Goal: Task Accomplishment & Management: Use online tool/utility

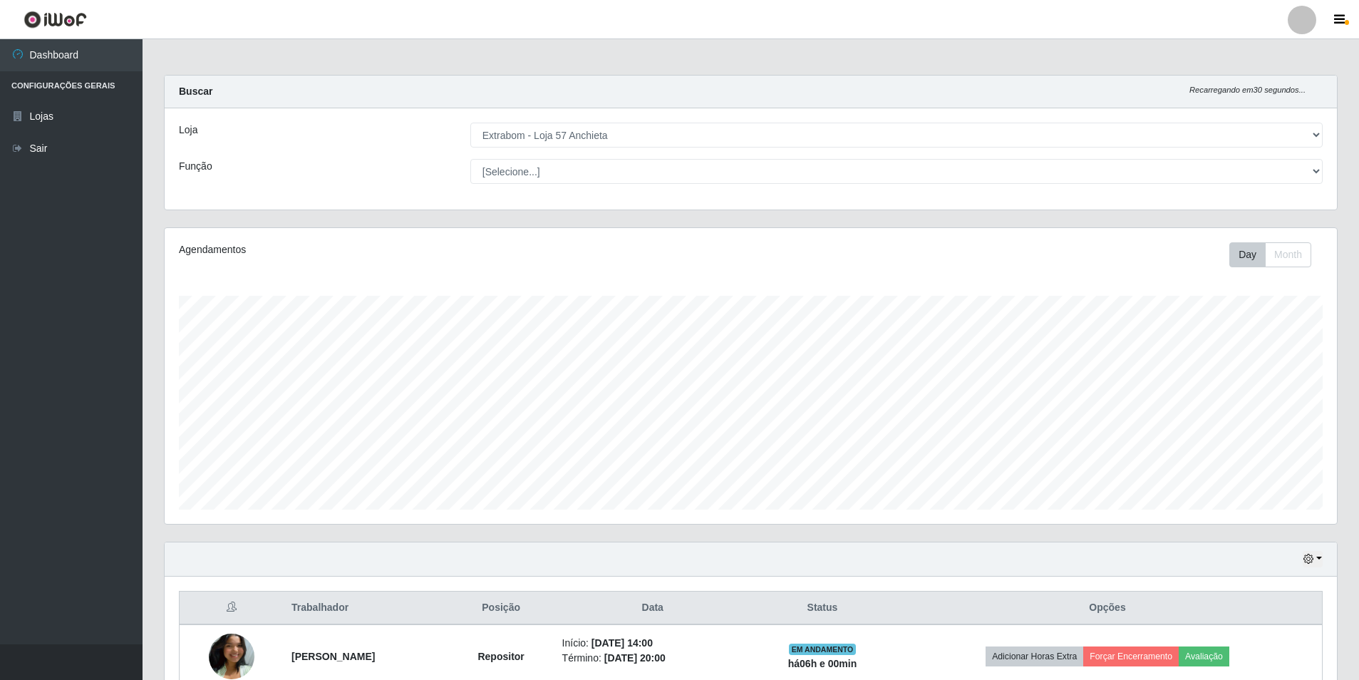
select select "470"
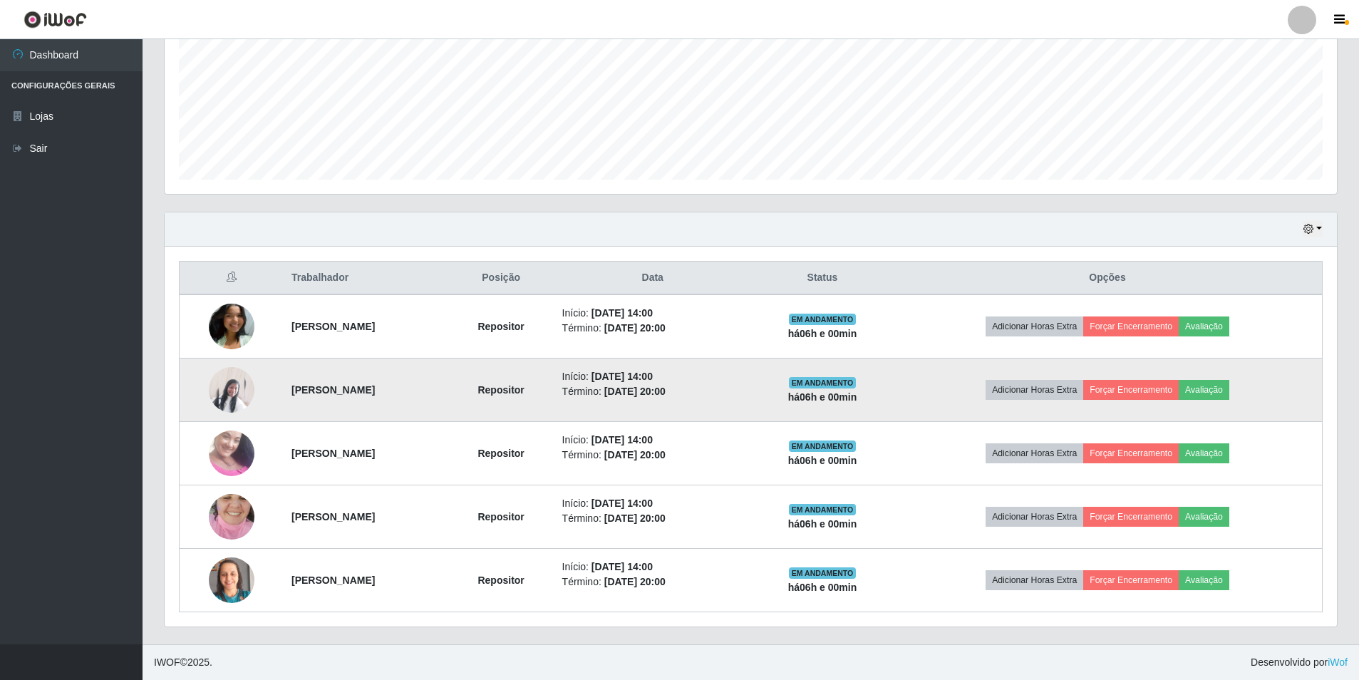
scroll to position [296, 1172]
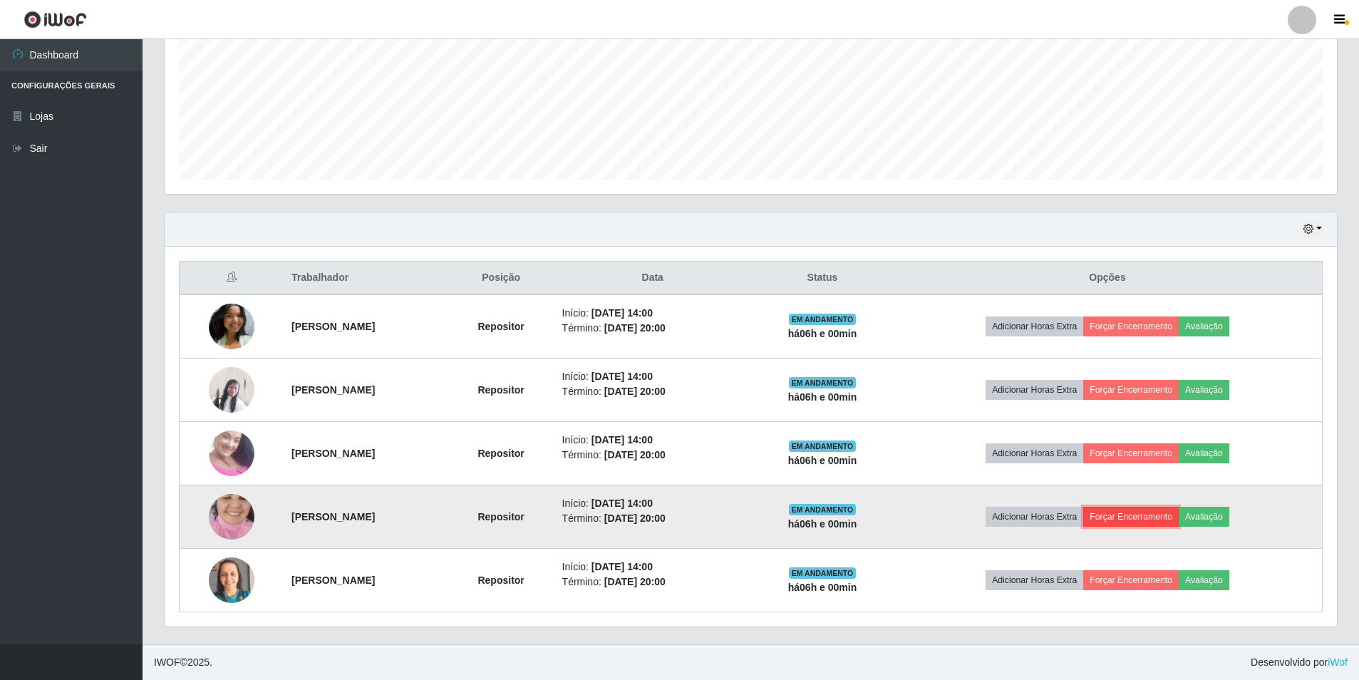
click at [1178, 519] on button "Forçar Encerramento" at bounding box center [1130, 517] width 95 height 20
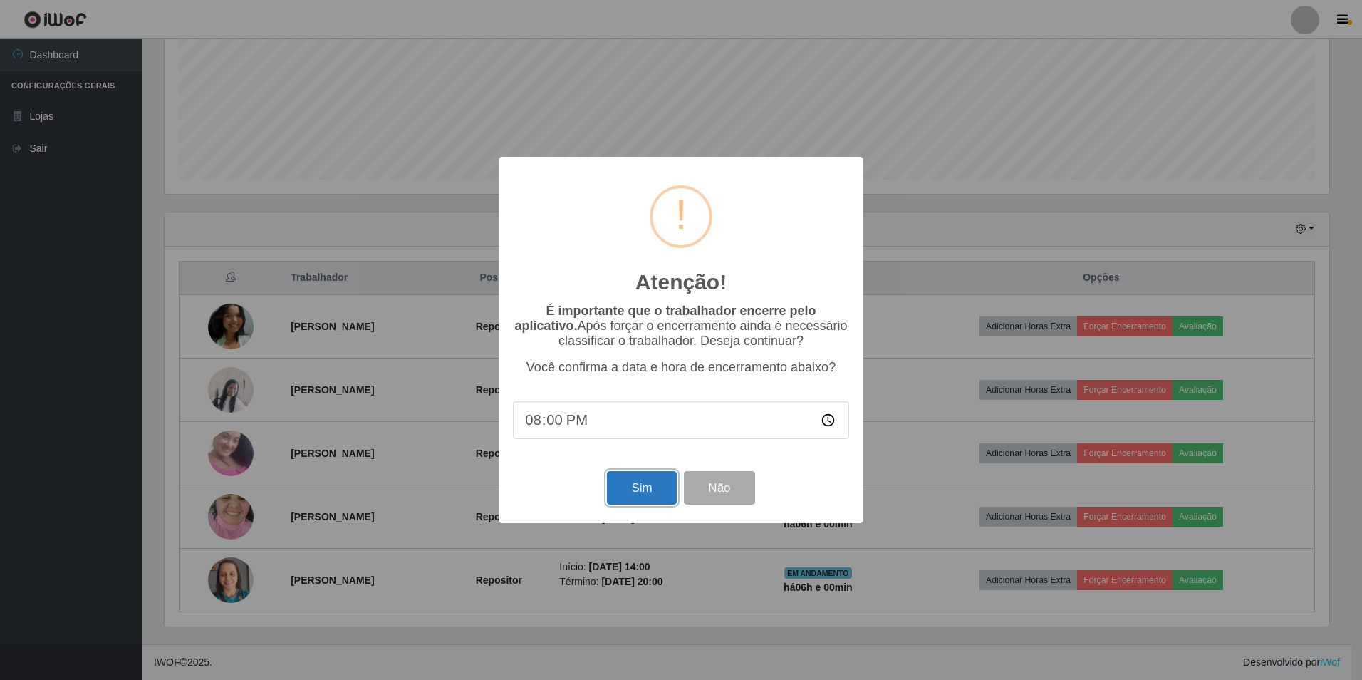
click at [651, 495] on button "Sim" at bounding box center [641, 487] width 69 height 33
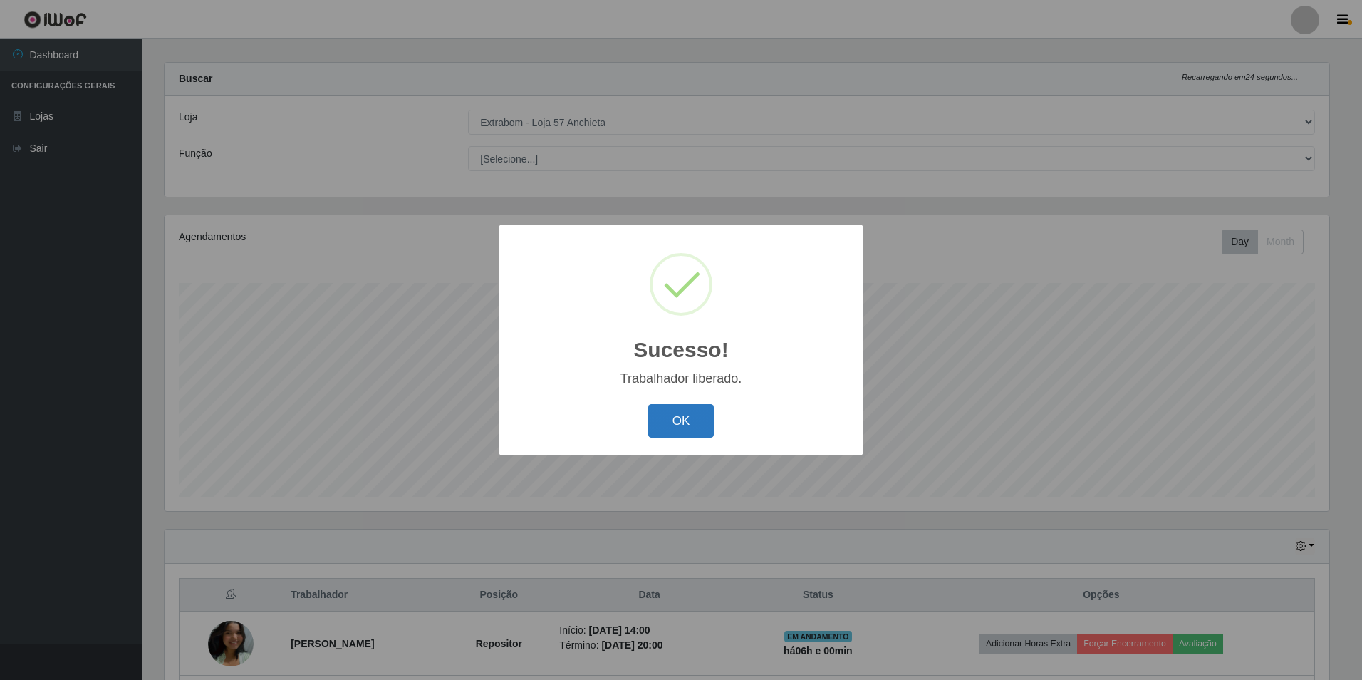
click at [700, 422] on button "OK" at bounding box center [681, 420] width 66 height 33
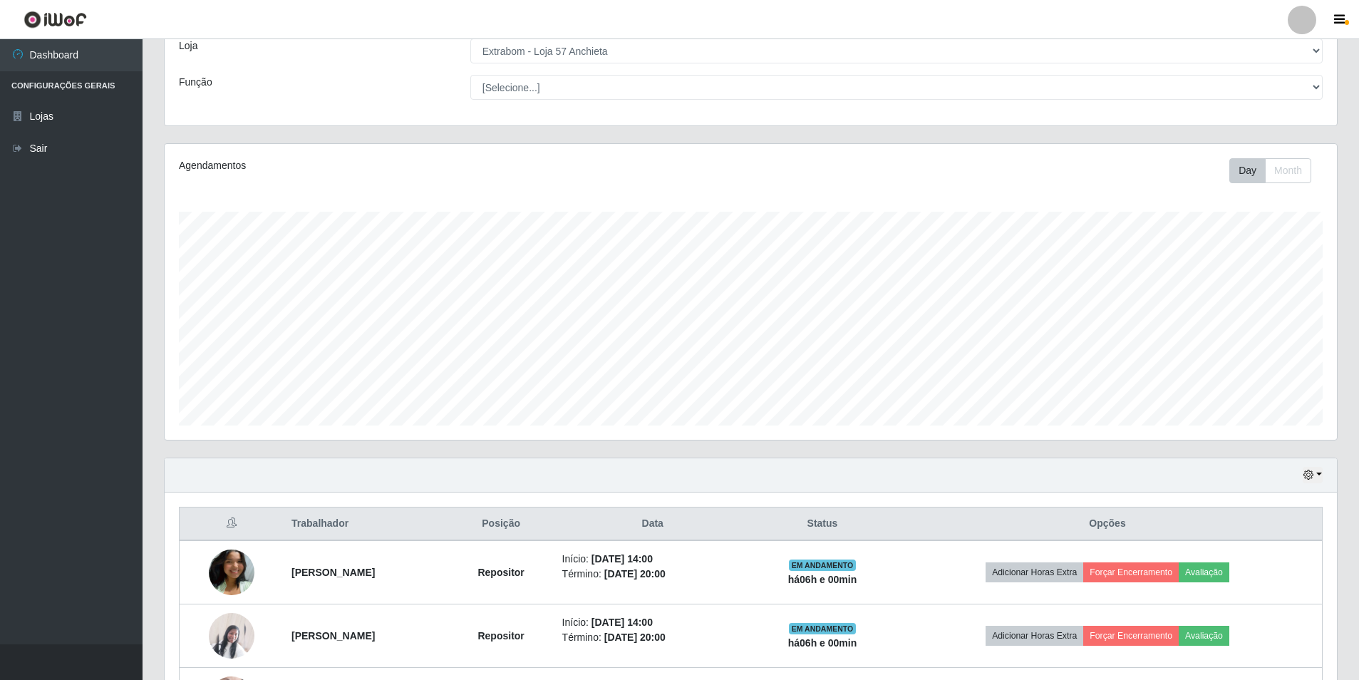
scroll to position [266, 0]
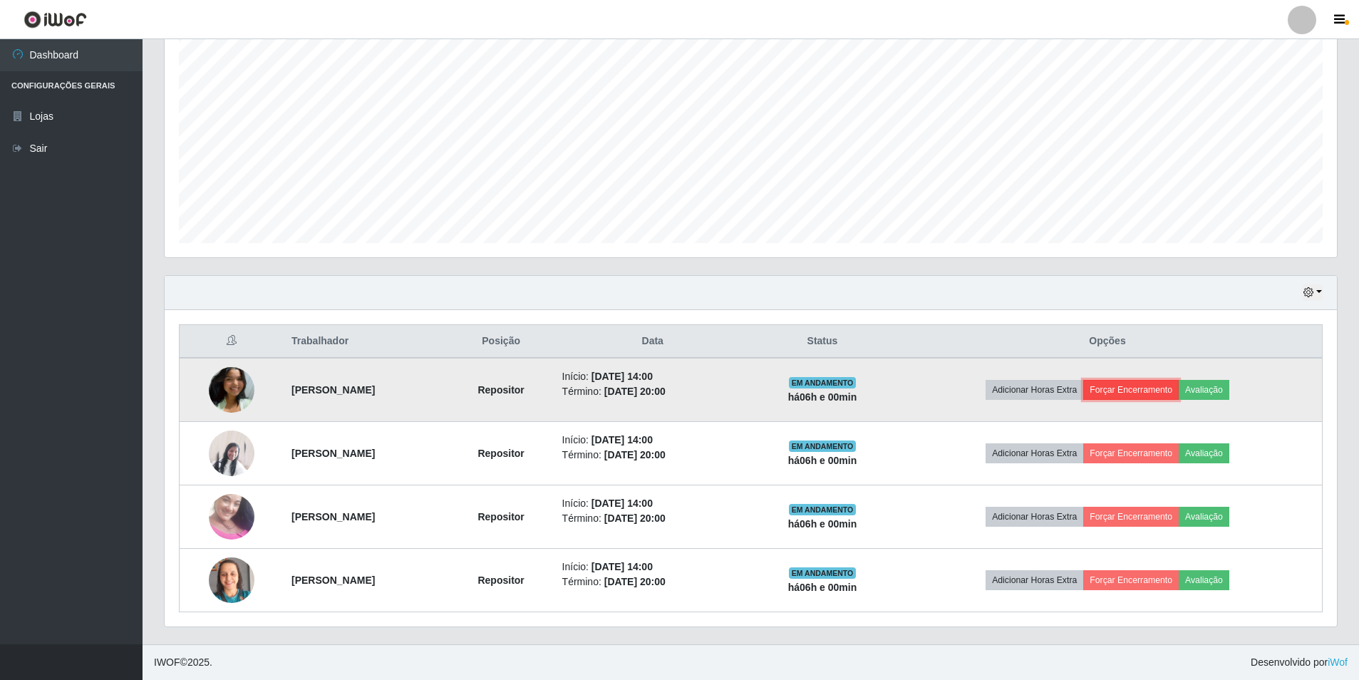
click at [1124, 387] on button "Forçar Encerramento" at bounding box center [1130, 390] width 95 height 20
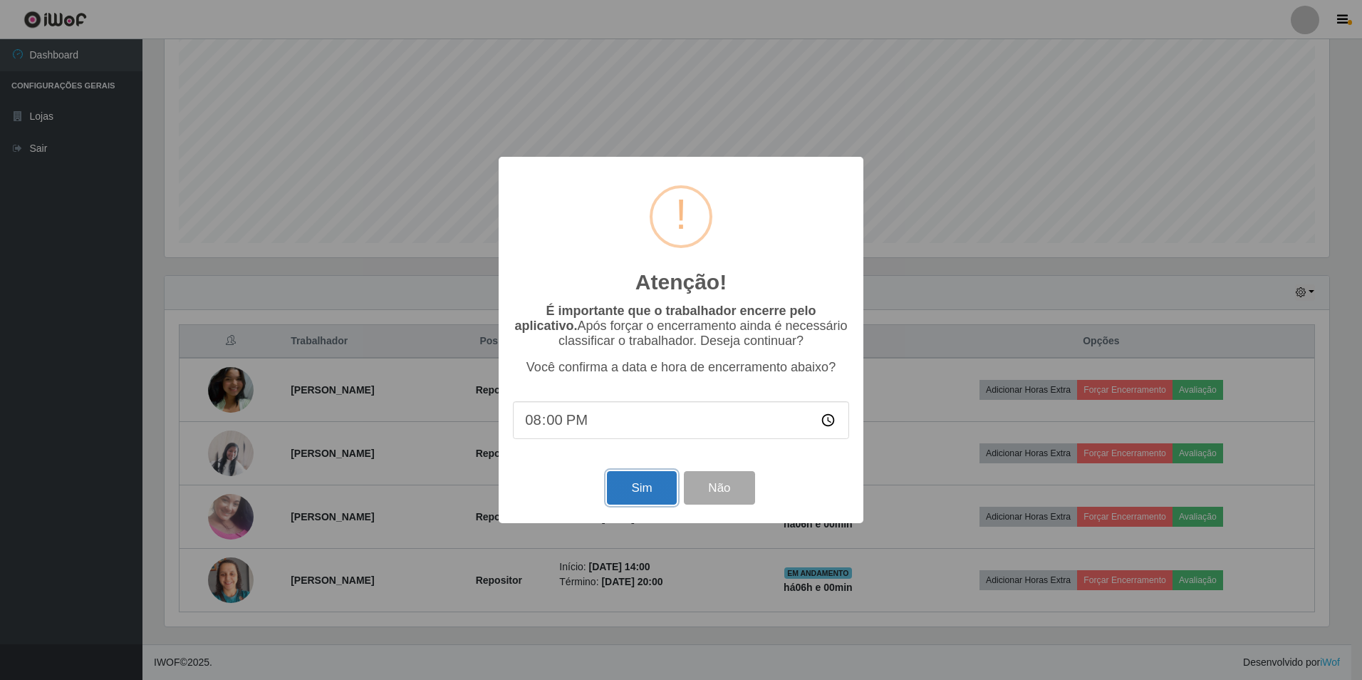
click at [643, 494] on button "Sim" at bounding box center [641, 487] width 69 height 33
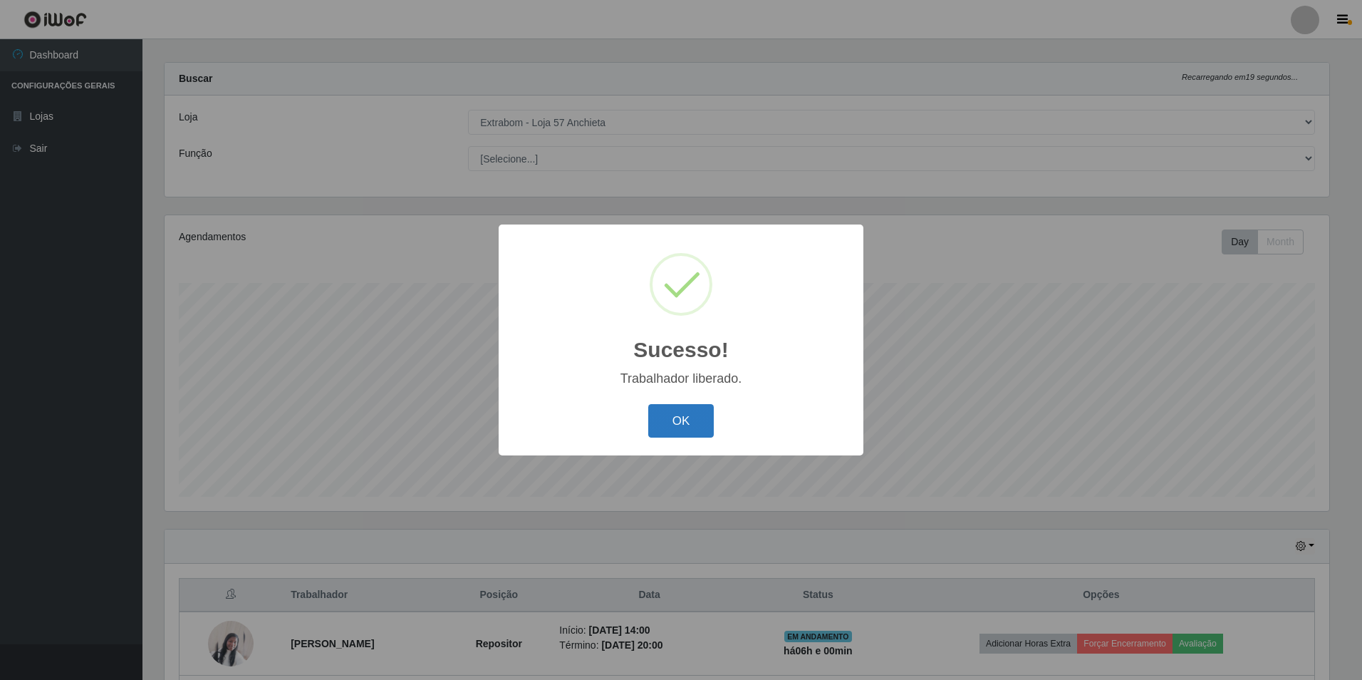
click at [705, 428] on button "OK" at bounding box center [681, 420] width 66 height 33
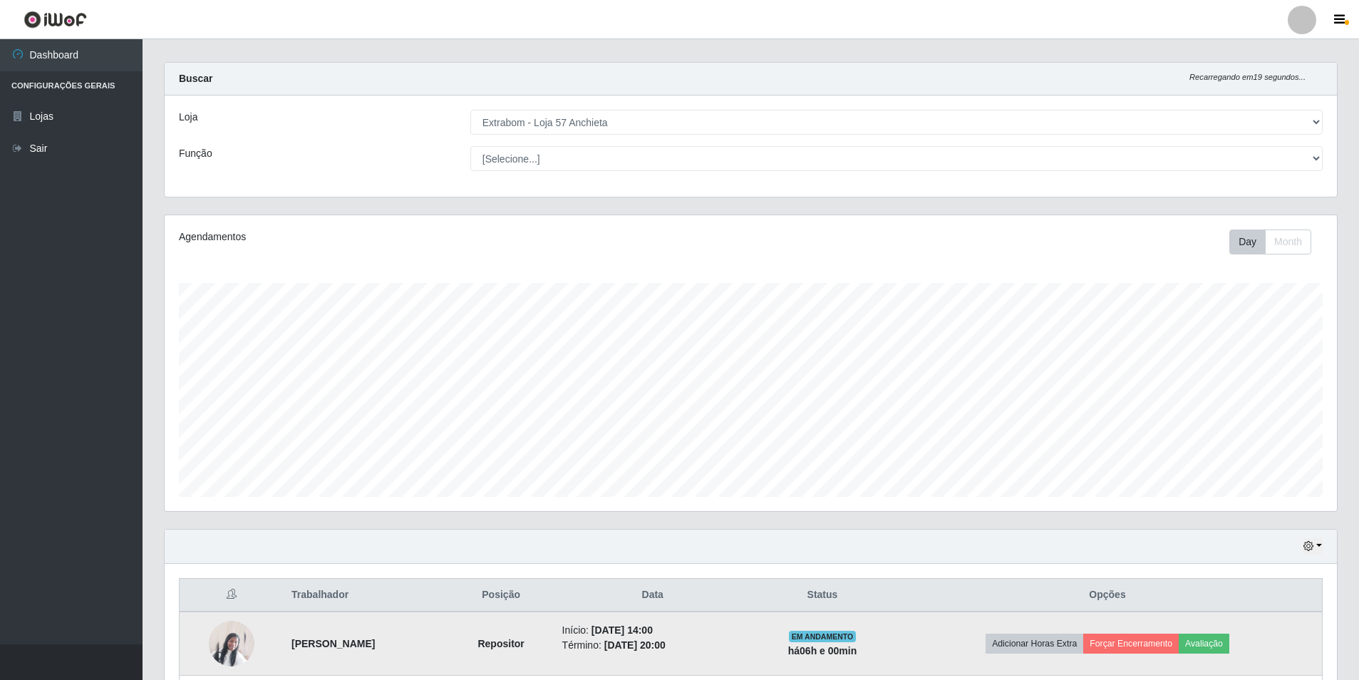
scroll to position [203, 0]
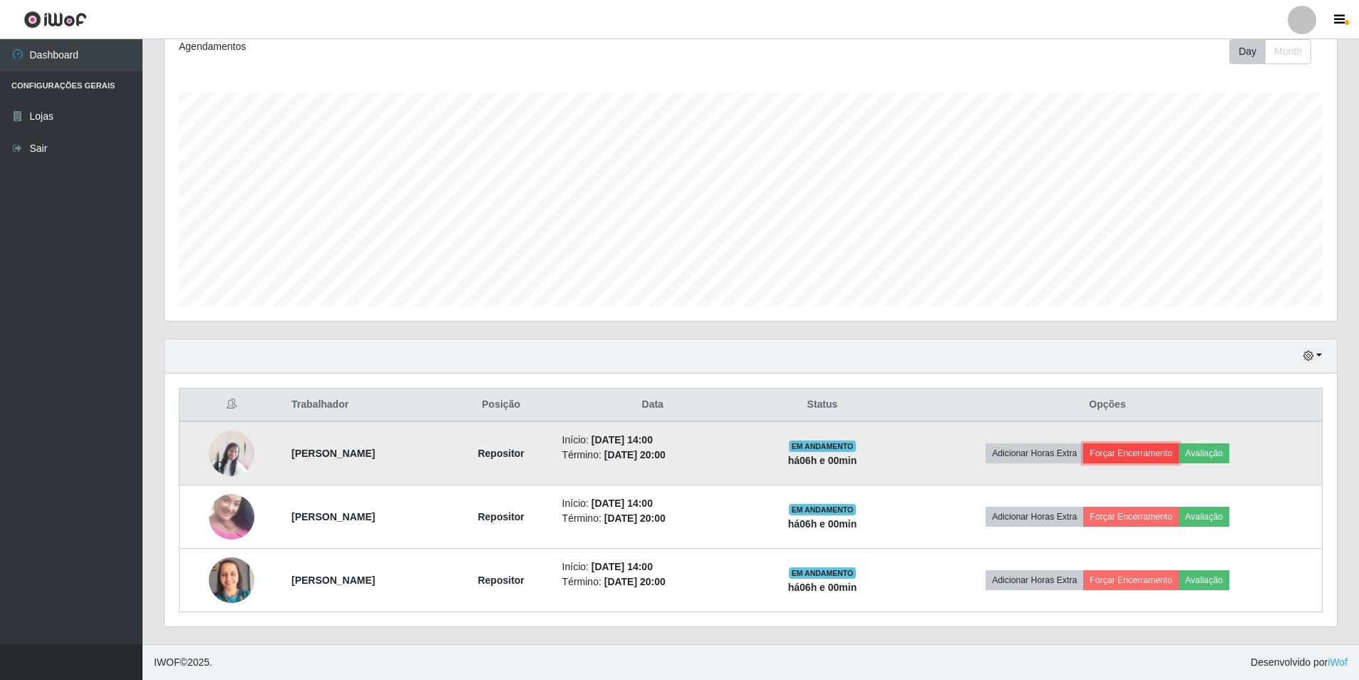
click at [1146, 455] on button "Forçar Encerramento" at bounding box center [1130, 453] width 95 height 20
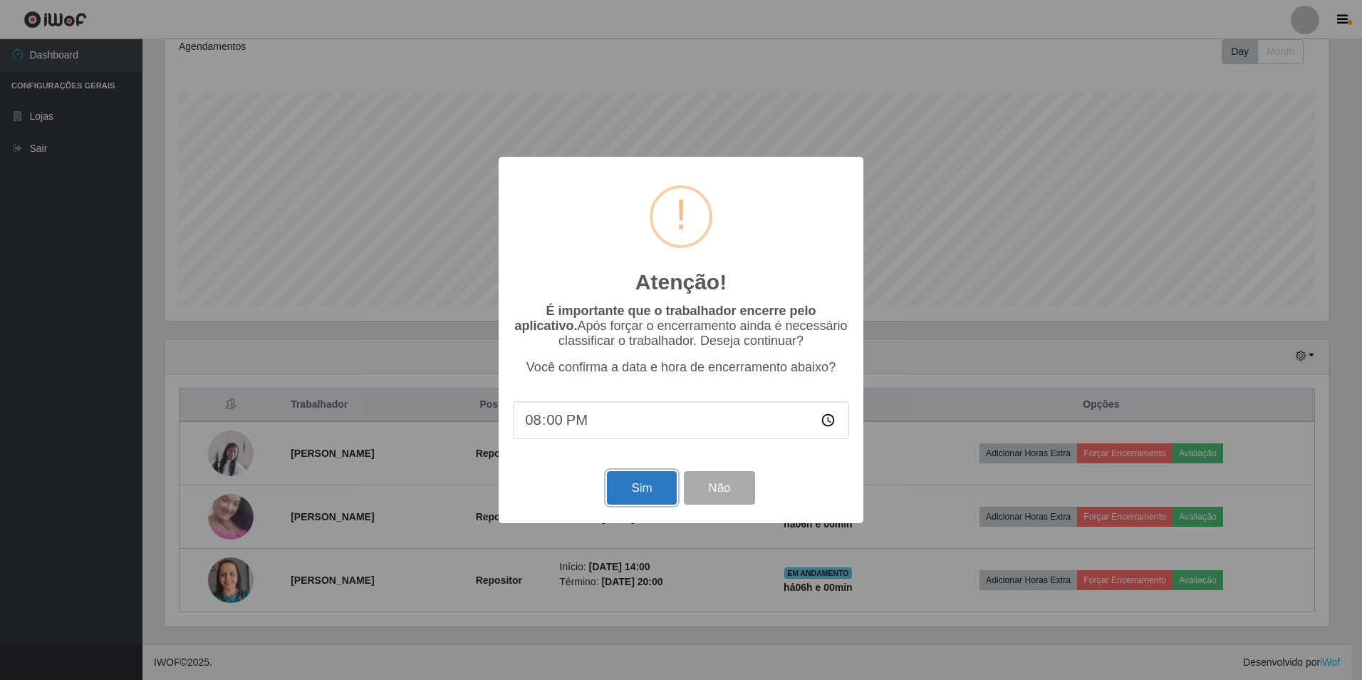
click at [643, 483] on button "Sim" at bounding box center [641, 487] width 69 height 33
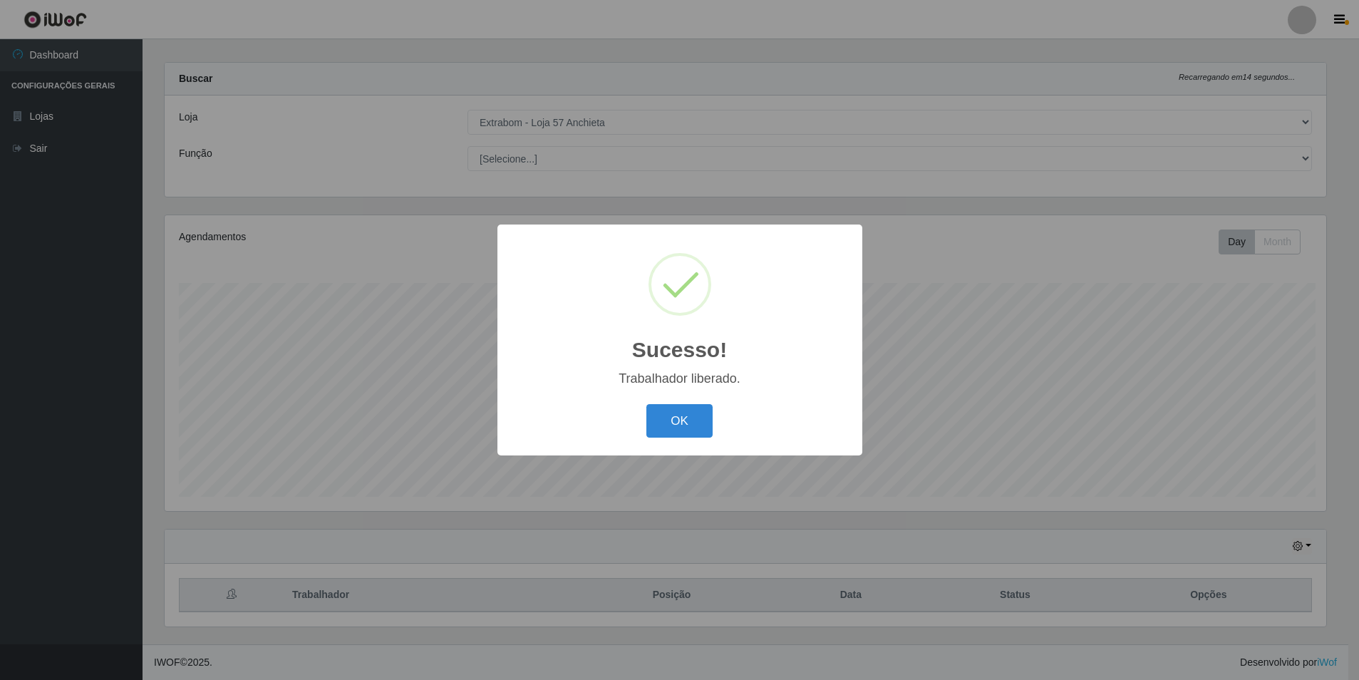
scroll to position [0, 0]
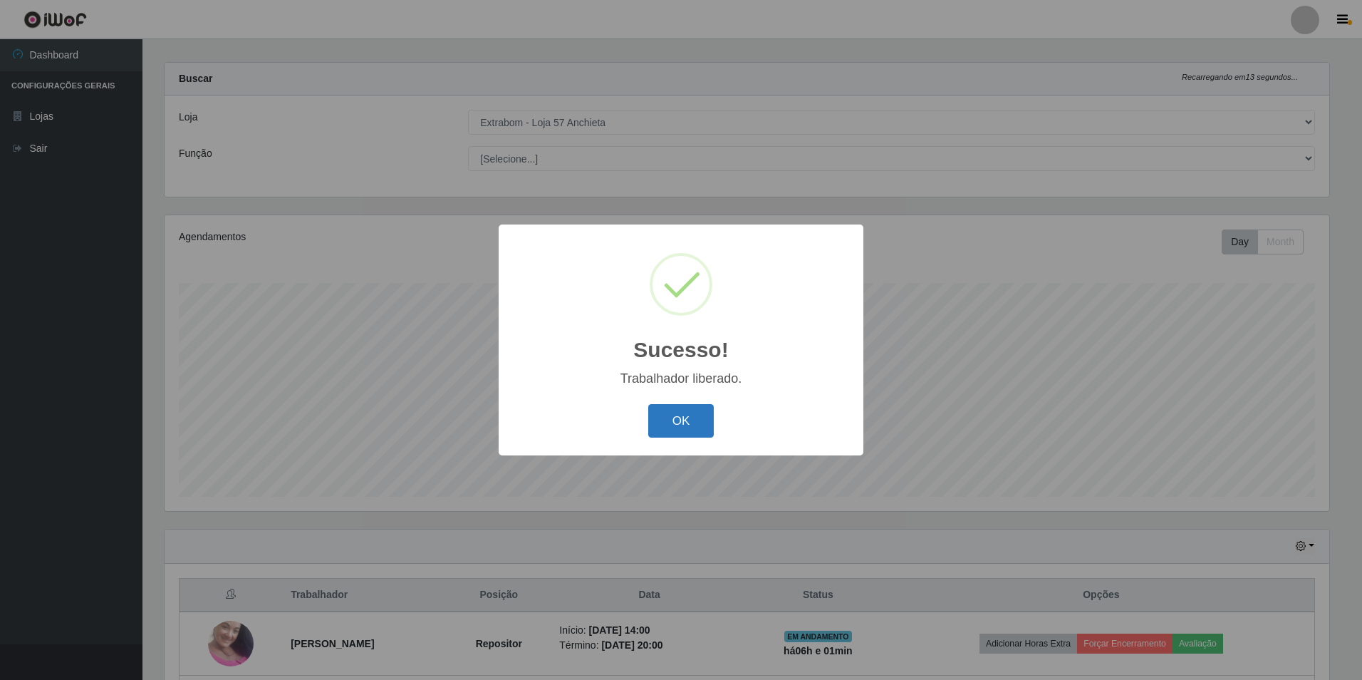
click at [665, 420] on button "OK" at bounding box center [681, 420] width 66 height 33
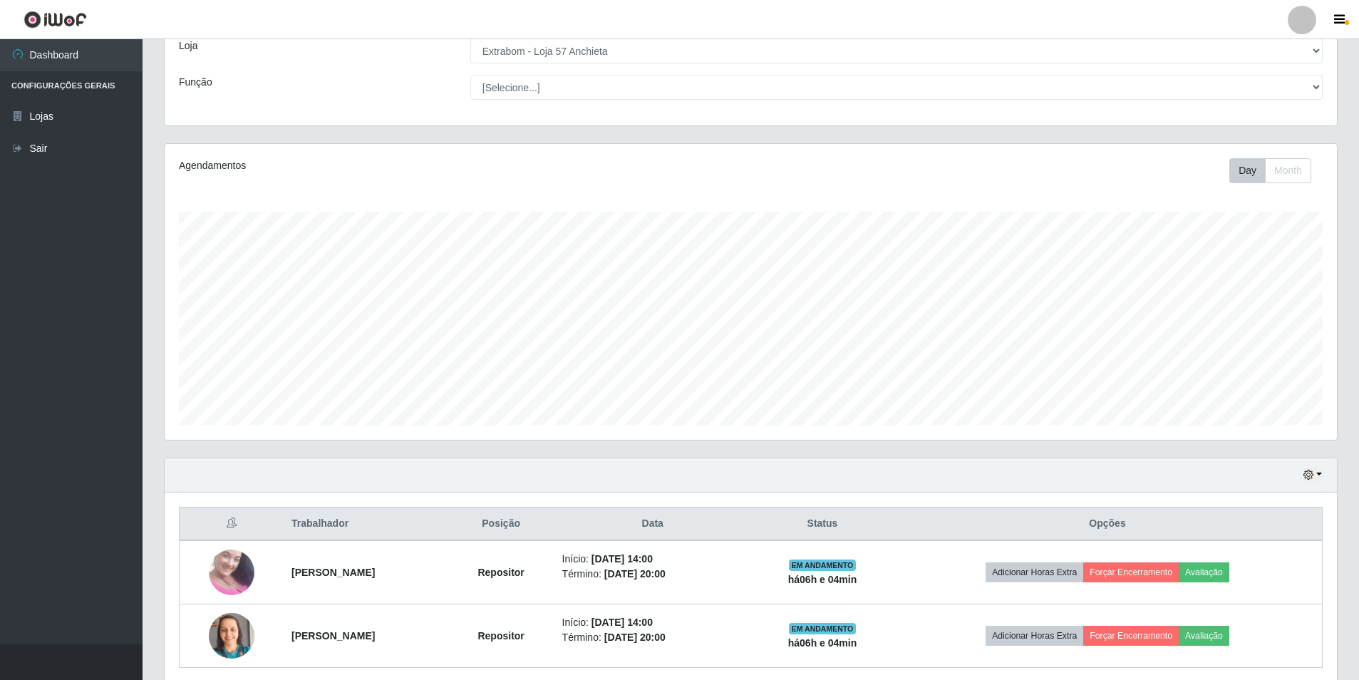
scroll to position [140, 0]
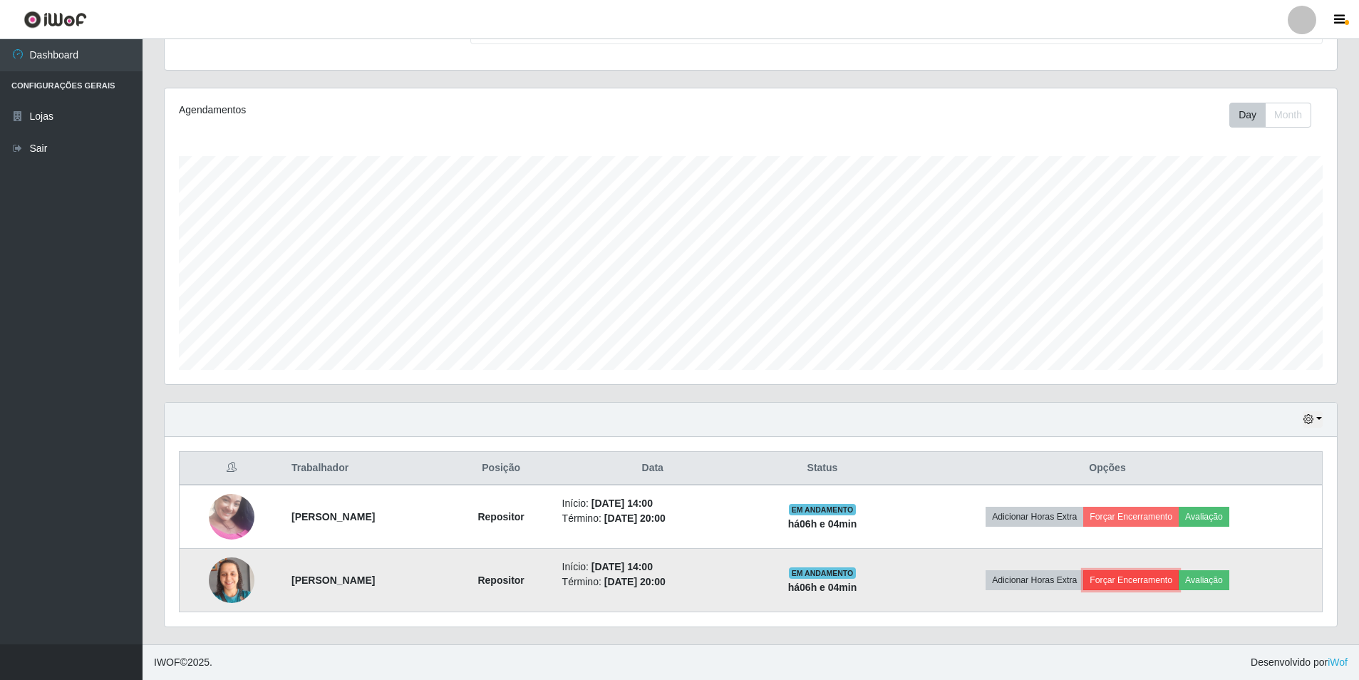
click at [1150, 580] on button "Forçar Encerramento" at bounding box center [1130, 580] width 95 height 20
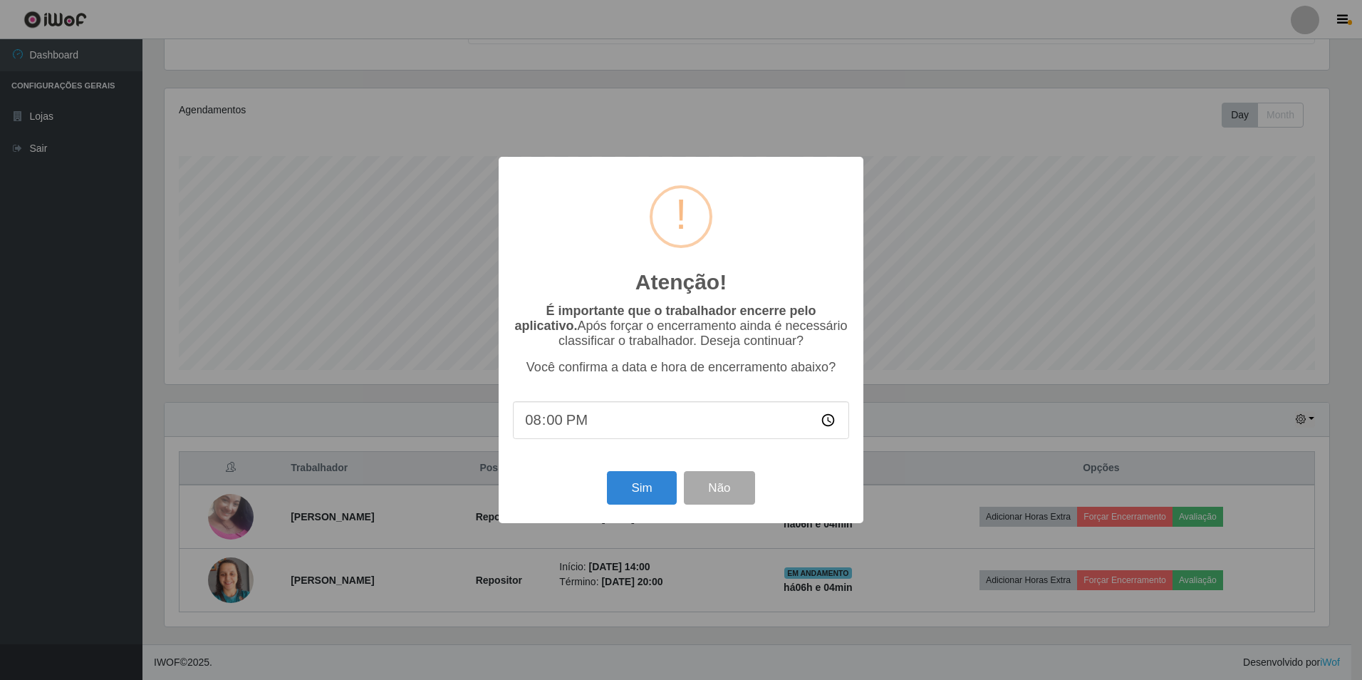
click at [554, 425] on input "20:00" at bounding box center [681, 420] width 336 height 38
click at [628, 487] on button "Sim" at bounding box center [641, 487] width 69 height 33
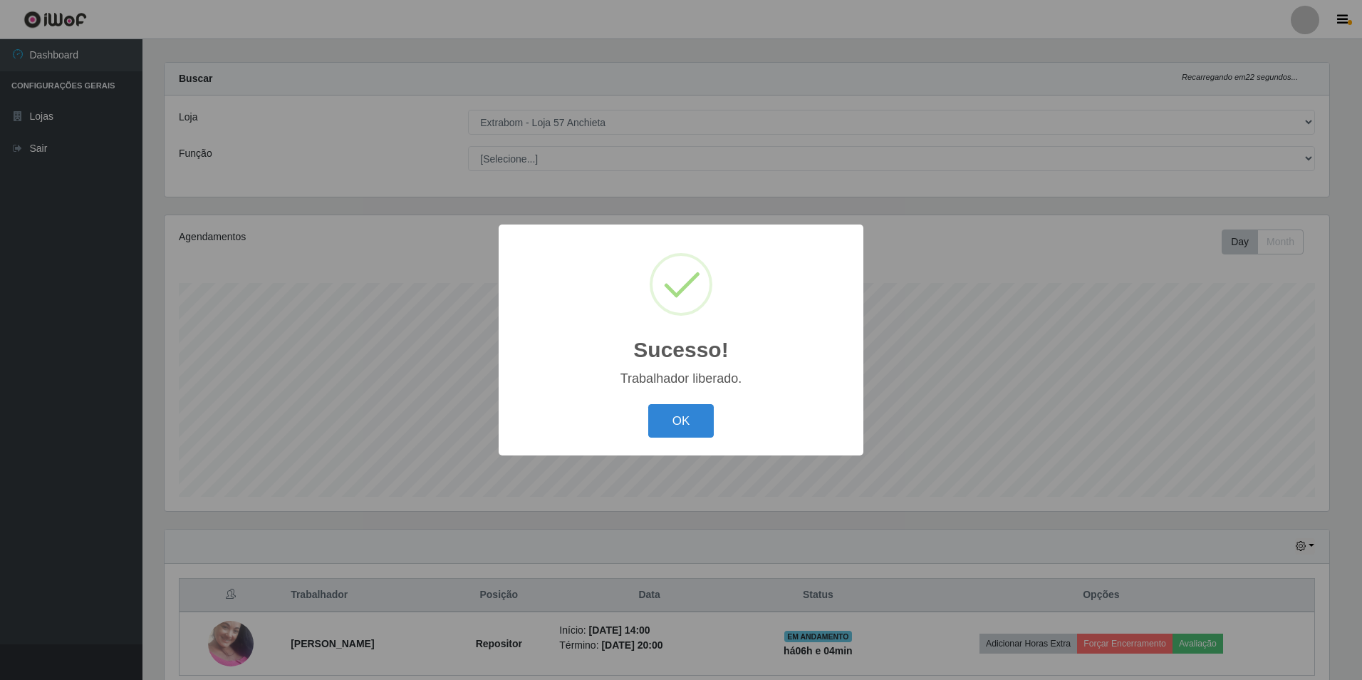
click at [649, 404] on div "OK Cancel" at bounding box center [681, 420] width 336 height 41
click at [673, 418] on button "OK" at bounding box center [681, 420] width 66 height 33
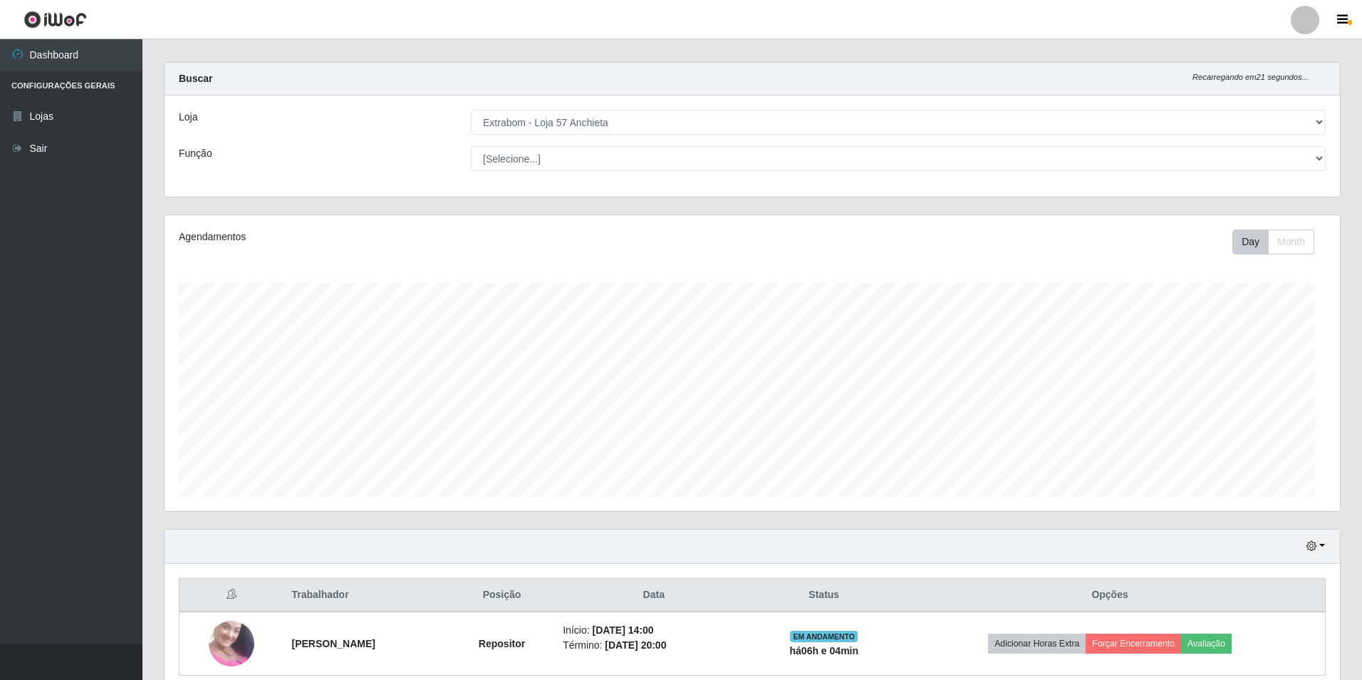
scroll to position [296, 1172]
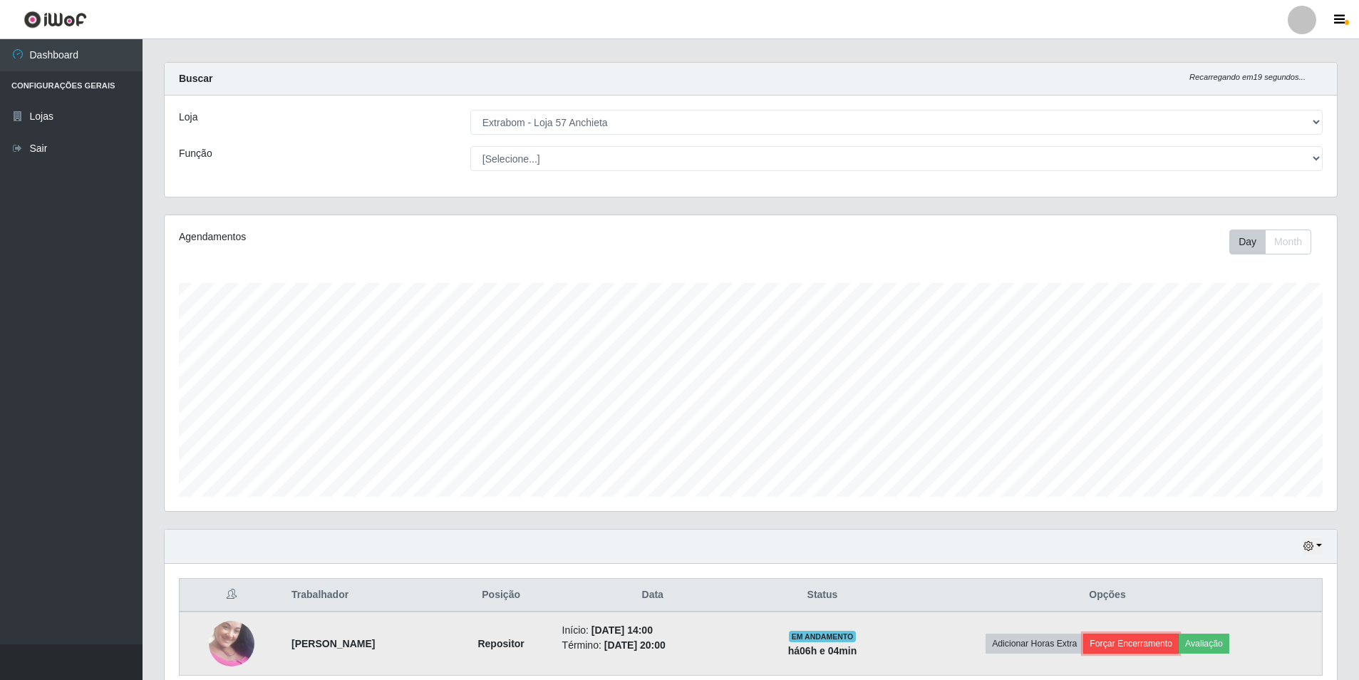
click at [1119, 638] on button "Forçar Encerramento" at bounding box center [1130, 643] width 95 height 20
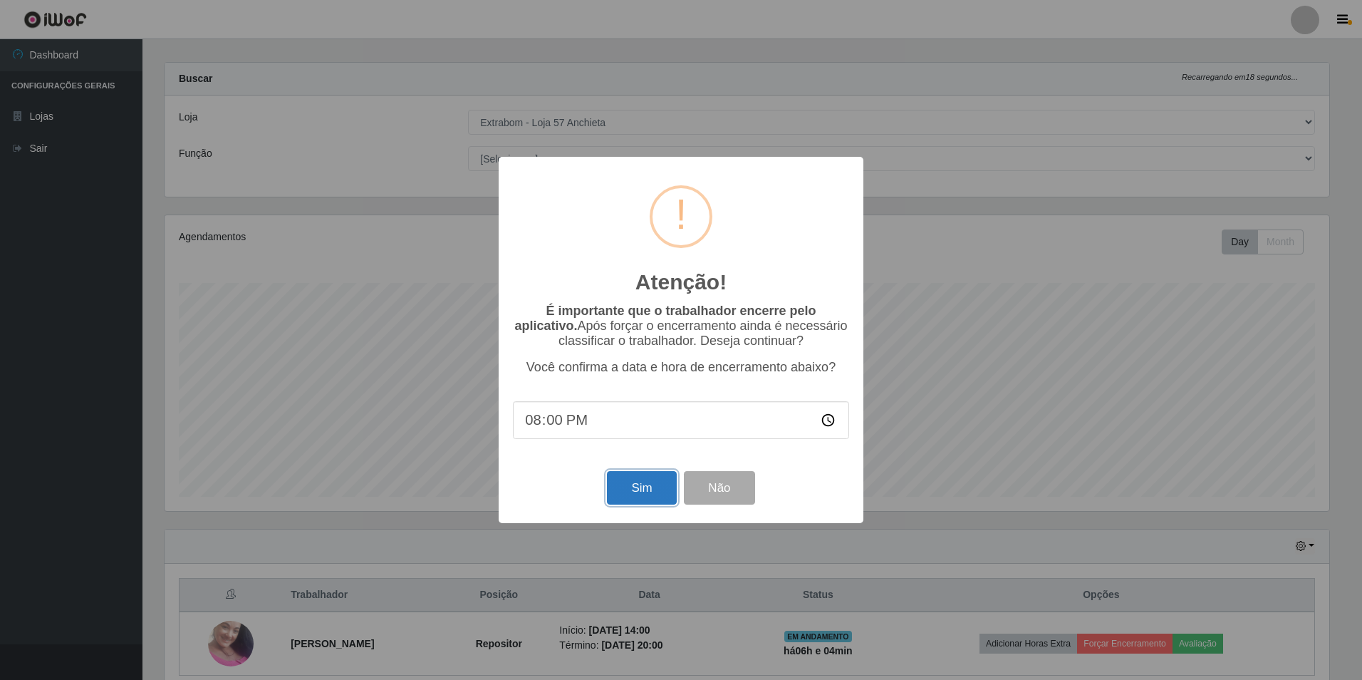
click at [658, 489] on button "Sim" at bounding box center [641, 487] width 69 height 33
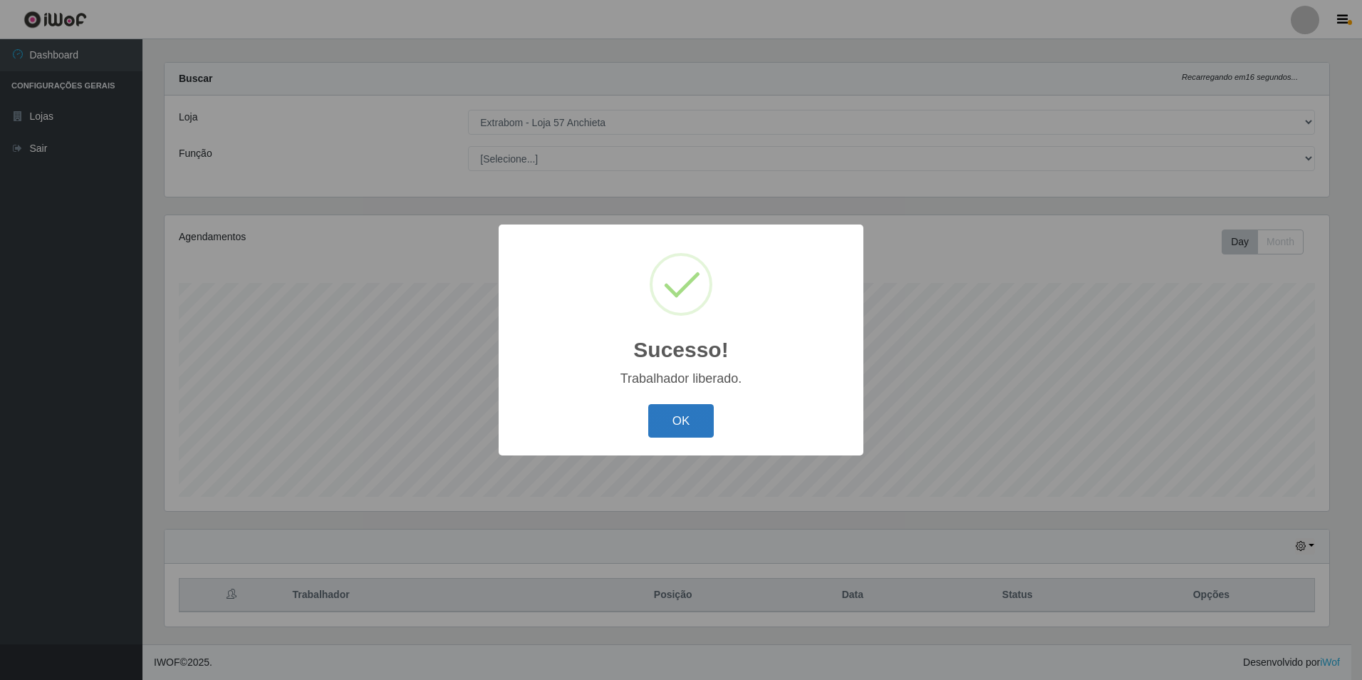
click at [675, 420] on button "OK" at bounding box center [681, 420] width 66 height 33
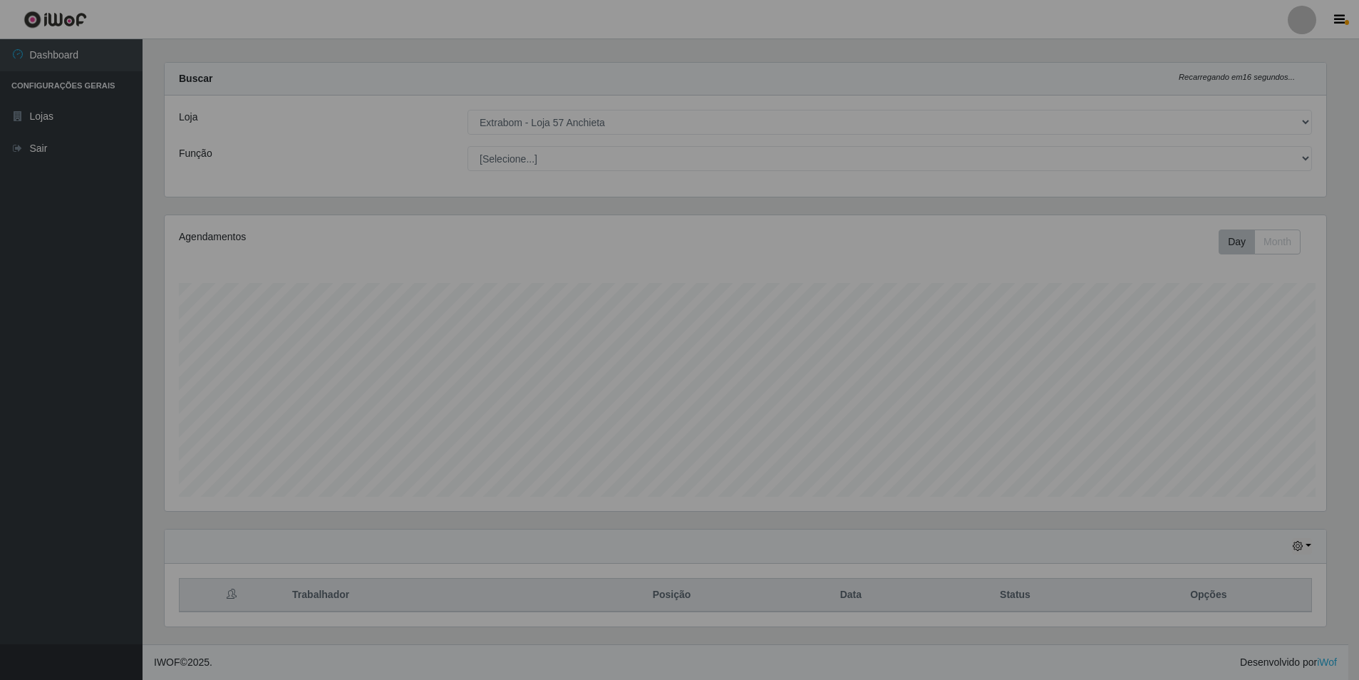
scroll to position [296, 1172]
